Goal: Information Seeking & Learning: Learn about a topic

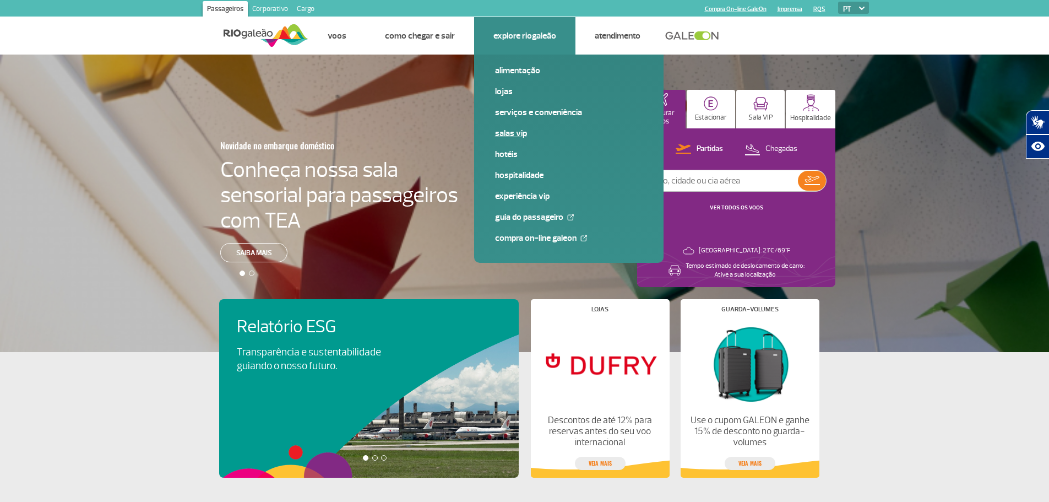
click at [512, 135] on link "Salas VIP" at bounding box center [569, 133] width 148 height 12
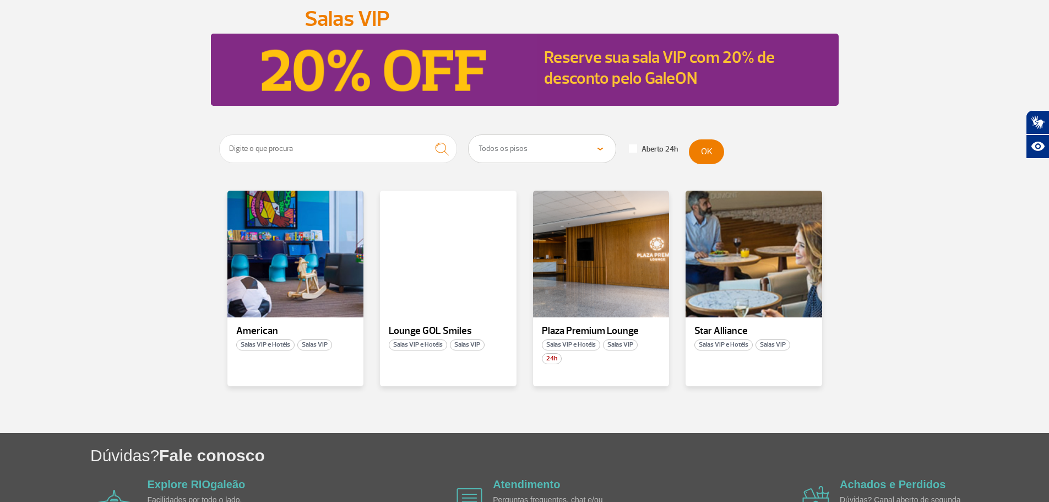
scroll to position [110, 0]
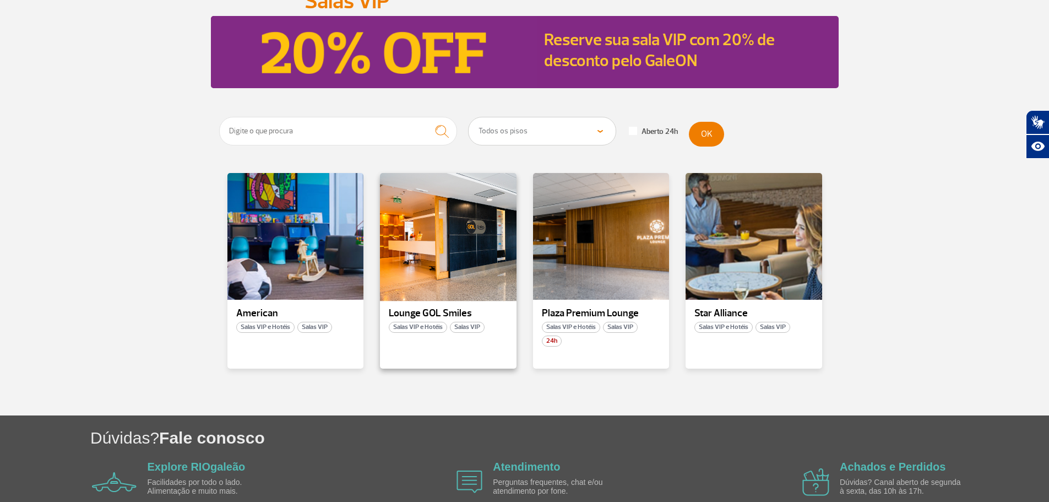
click at [449, 242] on div at bounding box center [448, 236] width 139 height 129
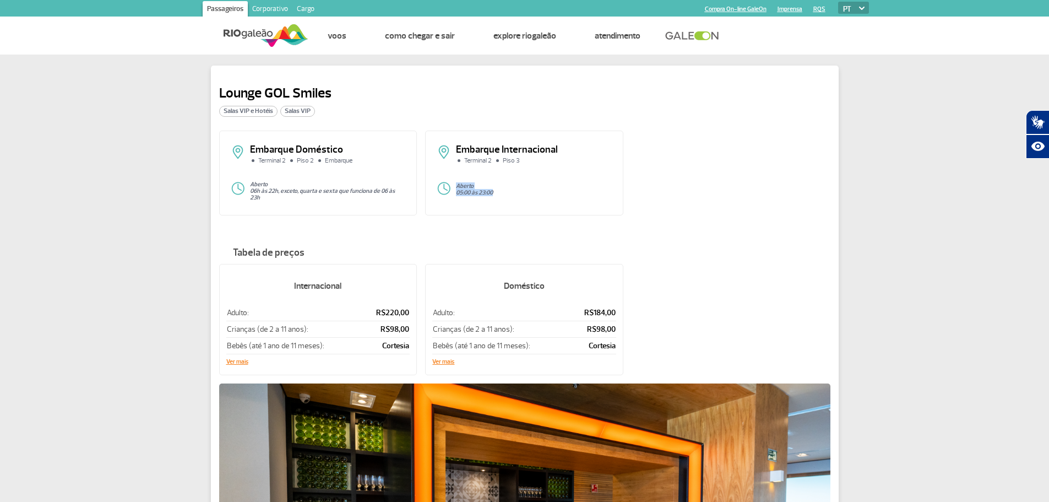
drag, startPoint x: 452, startPoint y: 184, endPoint x: 496, endPoint y: 194, distance: 45.2
click at [497, 194] on div "Aberto 05:00 às 23:00" at bounding box center [524, 189] width 175 height 17
click at [773, 194] on div "Embarque Doméstico Terminal 2 Piso 2 Embarque Aberto 06h às 22h, exceto, quarta…" at bounding box center [524, 177] width 611 height 93
drag, startPoint x: 457, startPoint y: 188, endPoint x: 499, endPoint y: 191, distance: 42.5
click at [499, 191] on div "Aberto 05:00 às 23:00" at bounding box center [524, 189] width 175 height 17
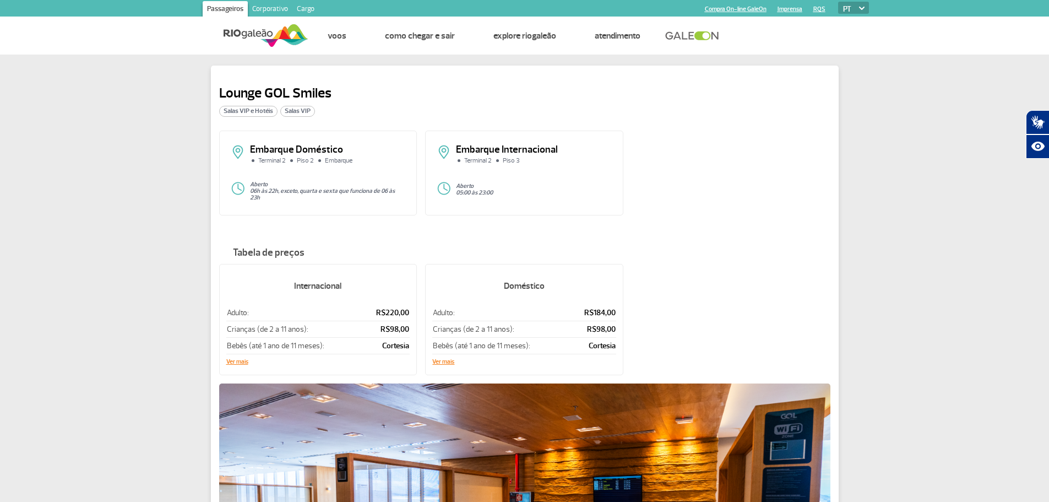
click at [468, 154] on p "Embarque Internacional" at bounding box center [534, 150] width 156 height 10
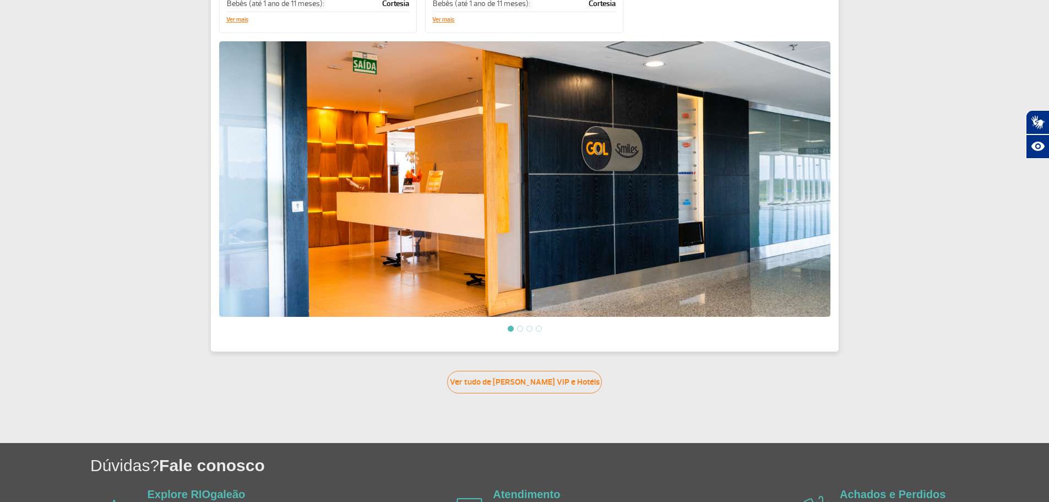
scroll to position [386, 0]
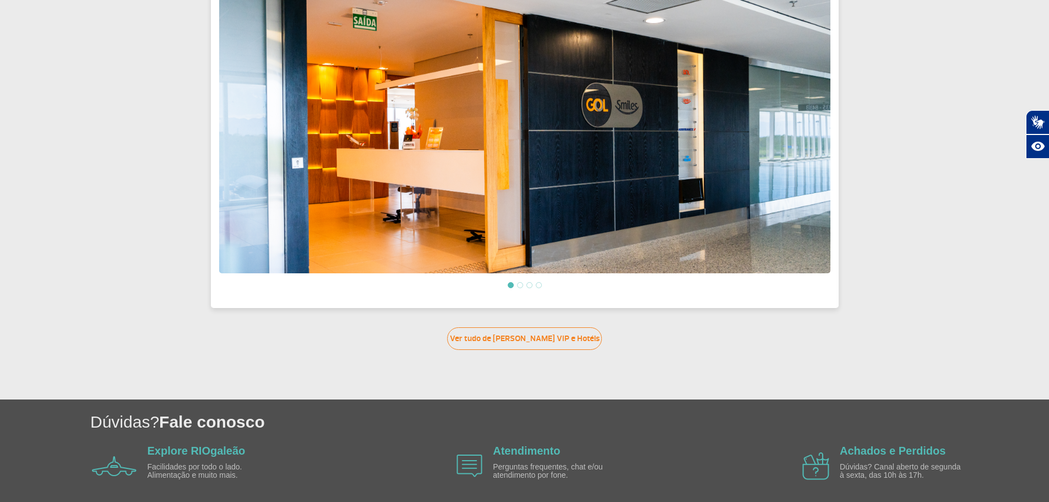
click at [521, 283] on li at bounding box center [520, 285] width 6 height 6
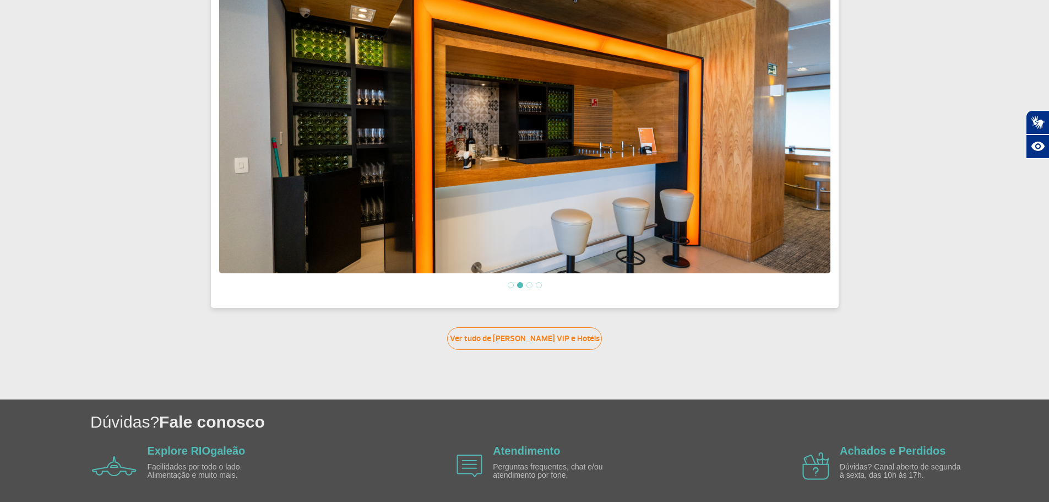
drag, startPoint x: 529, startPoint y: 284, endPoint x: 535, endPoint y: 282, distance: 6.3
click at [529, 284] on li at bounding box center [530, 285] width 6 height 6
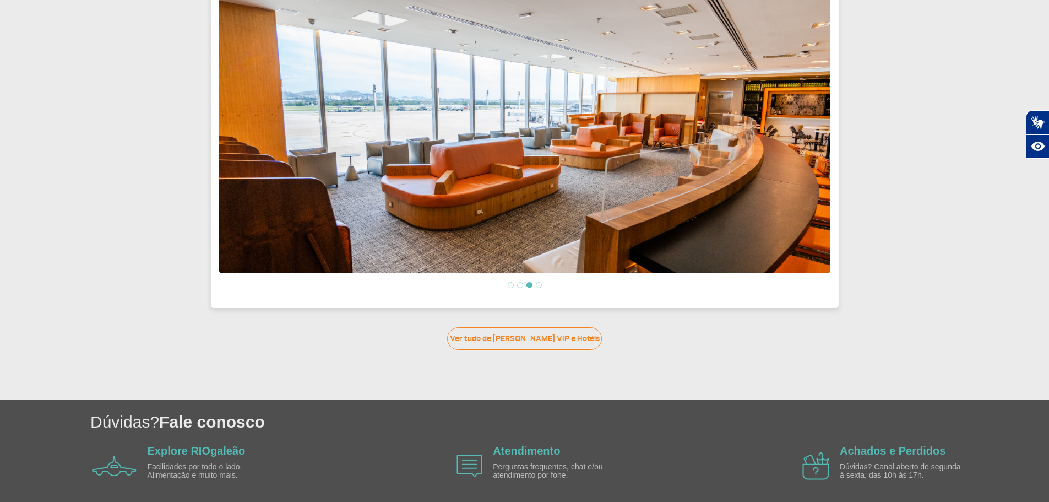
click at [541, 282] on li at bounding box center [539, 285] width 6 height 6
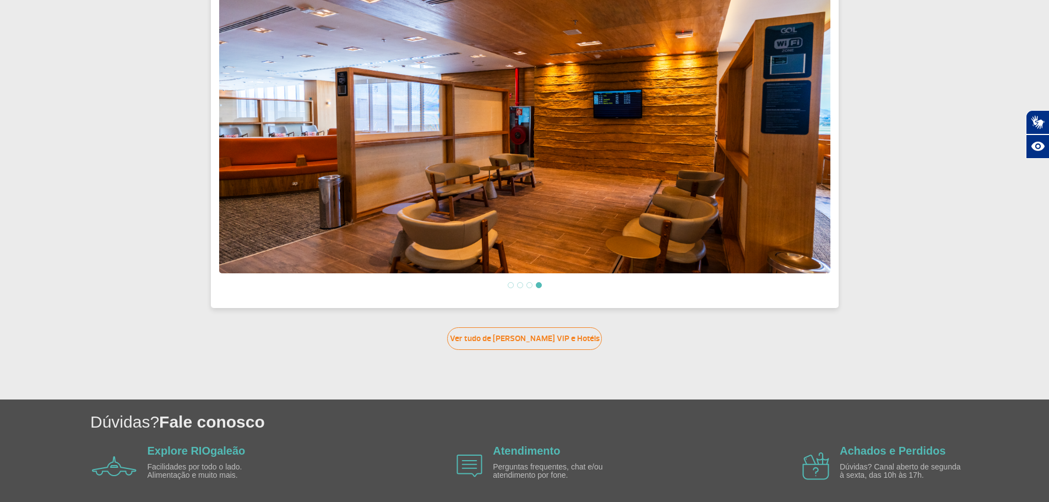
click at [512, 282] on li at bounding box center [511, 285] width 6 height 6
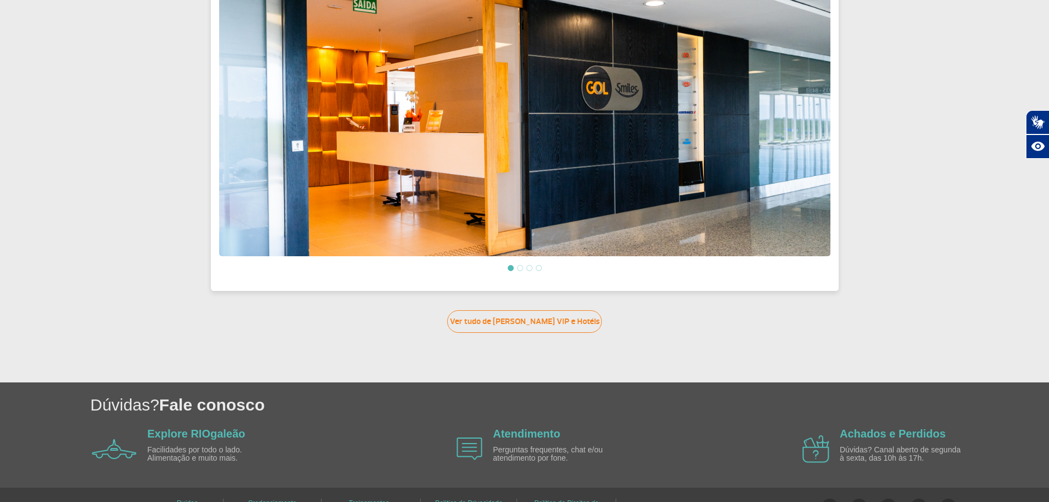
scroll to position [425, 0]
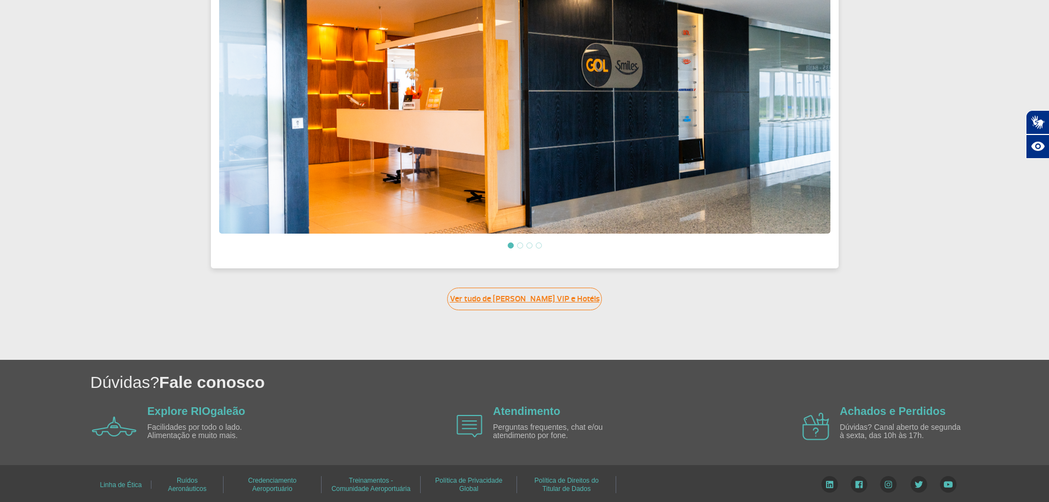
click at [530, 294] on link "Ver tudo de Salas VIP e Hotéis" at bounding box center [524, 298] width 155 height 23
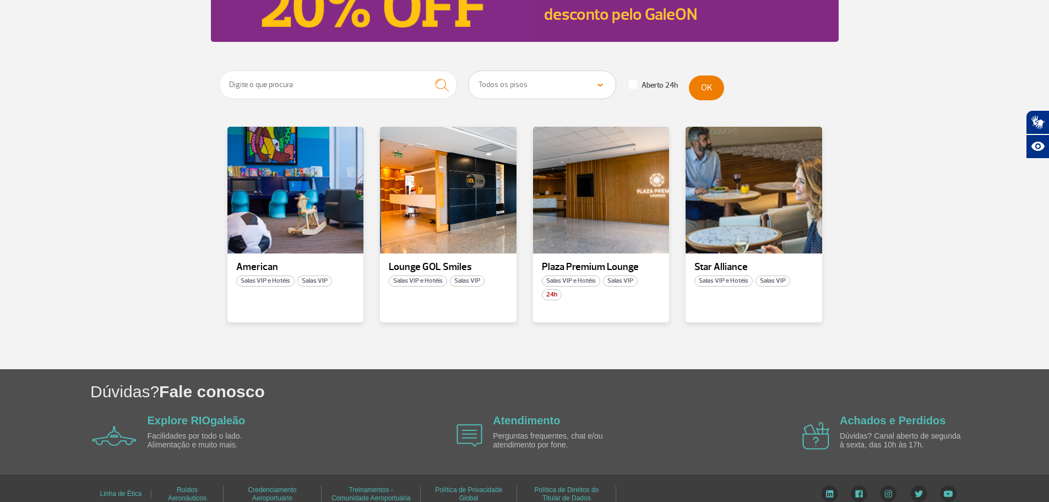
scroll to position [169, 0]
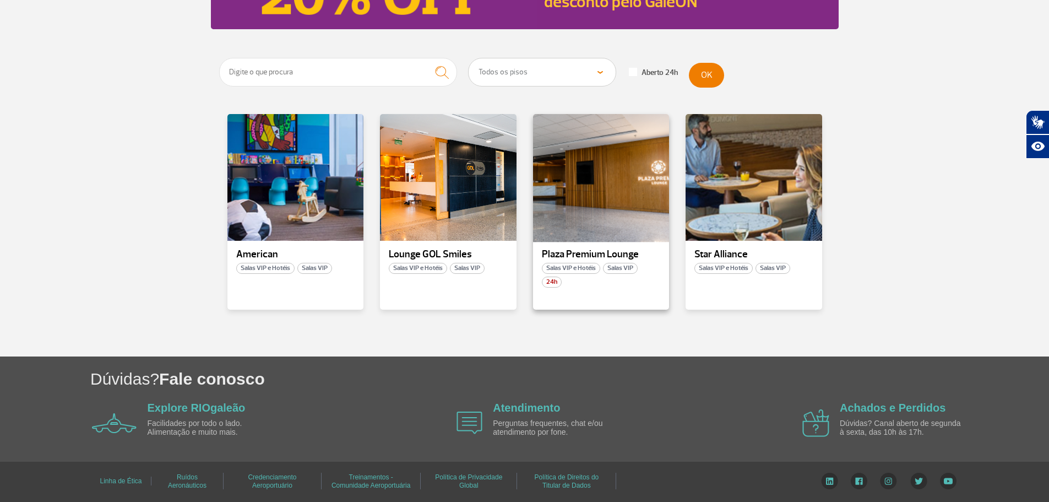
click at [614, 218] on div at bounding box center [600, 177] width 139 height 129
